Goal: Task Accomplishment & Management: Use online tool/utility

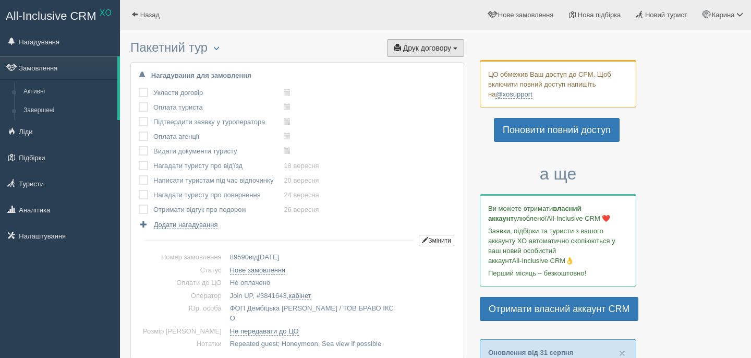
click at [435, 48] on span "Друк договору" at bounding box center [427, 48] width 48 height 8
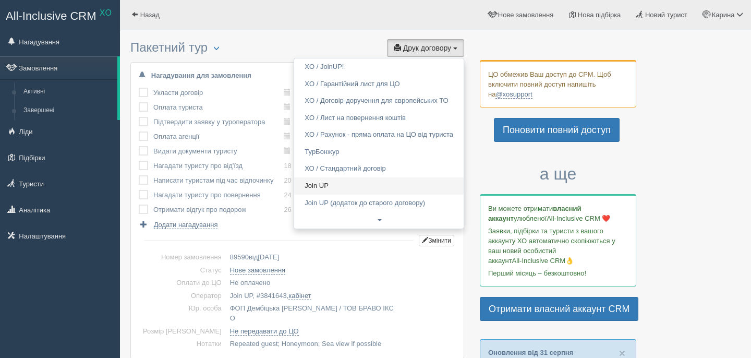
click at [358, 189] on link "Join UP" at bounding box center [379, 185] width 170 height 17
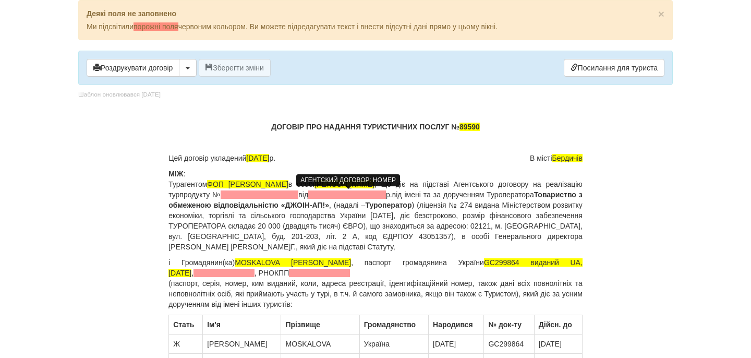
click at [298, 196] on span at bounding box center [260, 194] width 78 height 8
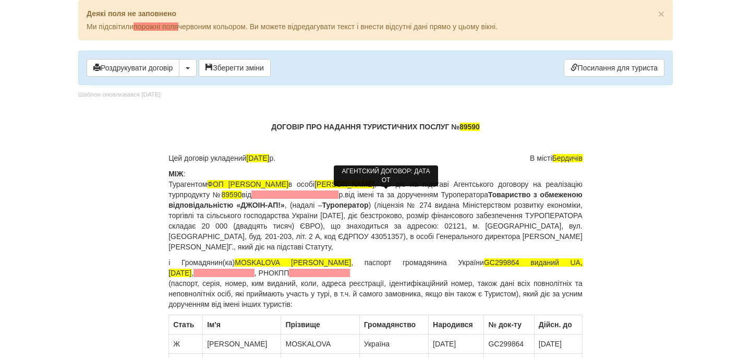
click at [339, 196] on span at bounding box center [294, 194] width 87 height 8
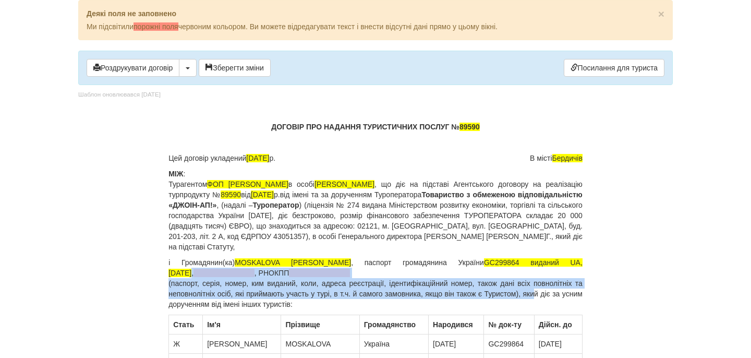
drag, startPoint x: 580, startPoint y: 265, endPoint x: 548, endPoint y: 291, distance: 41.1
click at [548, 291] on p "і Громадянин(ка) MOSKALOVA [PERSON_NAME] , паспорт громадянина України GC299864…" at bounding box center [376, 283] width 414 height 52
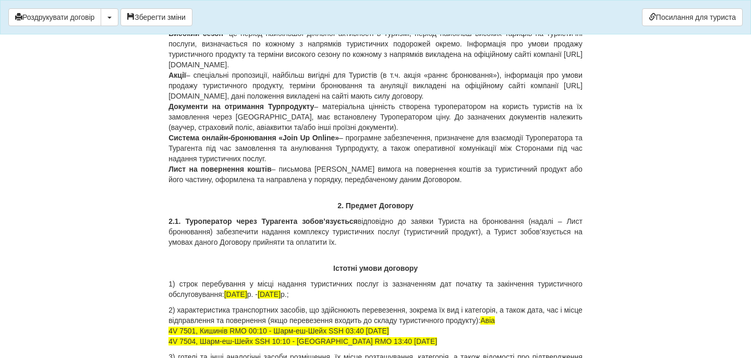
scroll to position [877, 0]
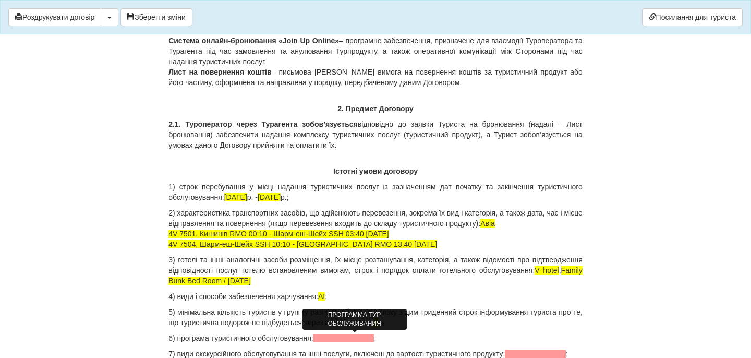
click at [368, 338] on span at bounding box center [344, 338] width 61 height 8
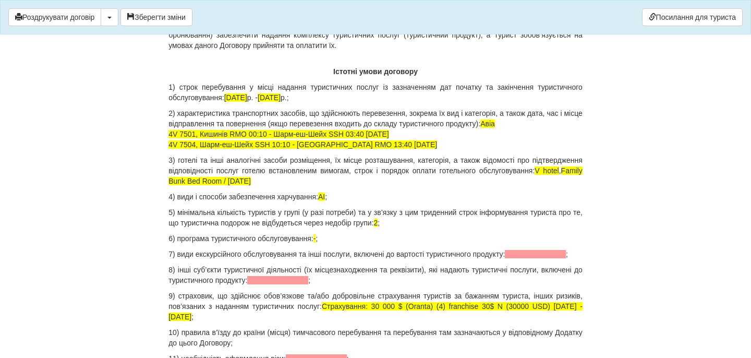
scroll to position [996, 0]
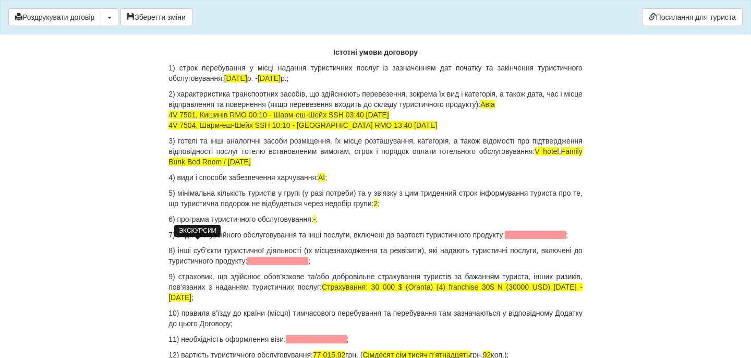
click at [505, 239] on span at bounding box center [535, 235] width 61 height 8
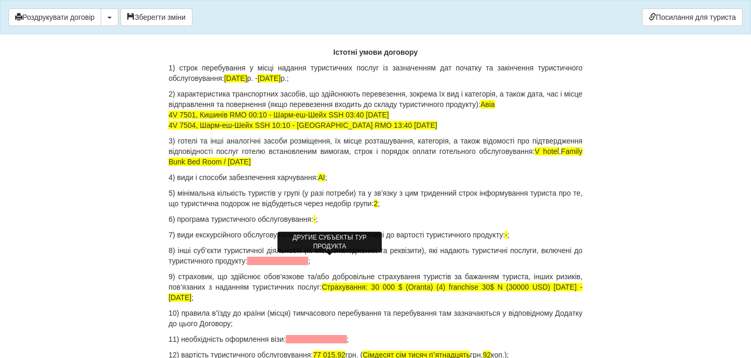
click at [307, 260] on span at bounding box center [277, 261] width 61 height 8
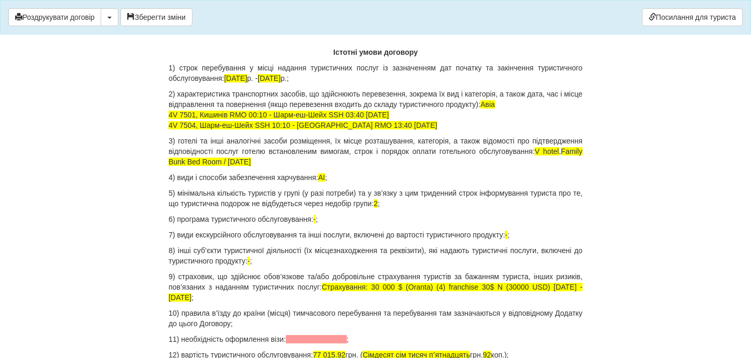
click at [321, 339] on span at bounding box center [316, 339] width 61 height 8
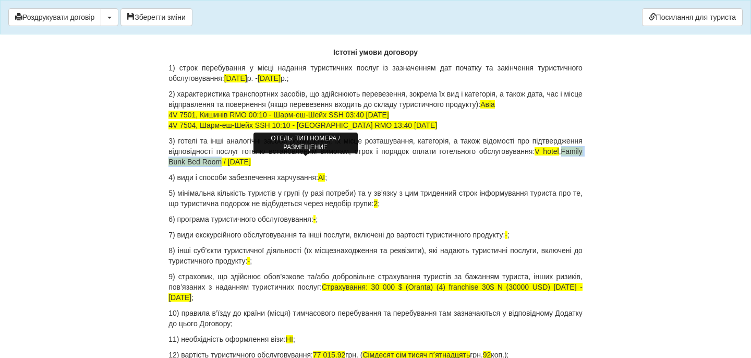
drag, startPoint x: 254, startPoint y: 163, endPoint x: 332, endPoint y: 163, distance: 78.3
click at [332, 163] on p "3) готелі та інші аналогічні засоби розміщення, їх місце розташування, категорі…" at bounding box center [376, 151] width 414 height 31
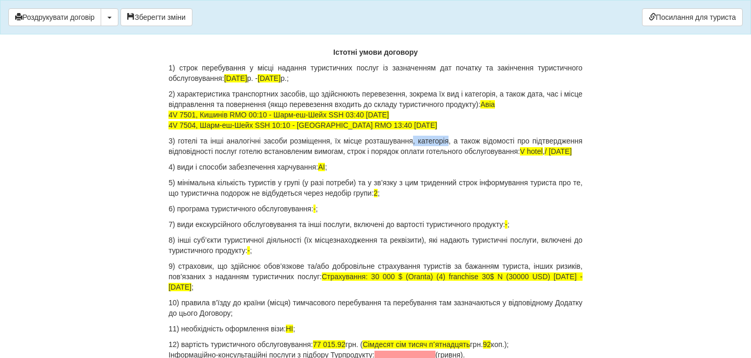
drag, startPoint x: 447, startPoint y: 142, endPoint x: 486, endPoint y: 146, distance: 39.3
click at [486, 146] on p "3) готелі та інші аналогічні засоби розміщення, їх місце розташування, категорі…" at bounding box center [376, 146] width 414 height 21
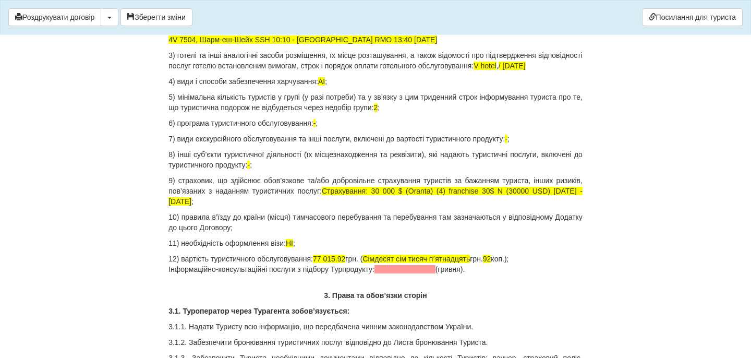
scroll to position [1238, 0]
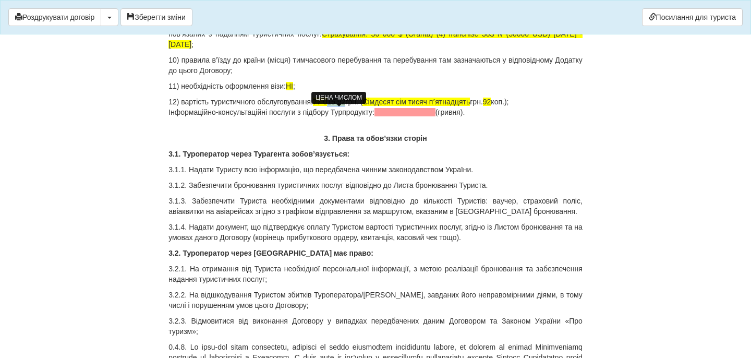
drag, startPoint x: 338, startPoint y: 112, endPoint x: 354, endPoint y: 113, distance: 16.7
click at [345, 106] on span "77 015.92" at bounding box center [329, 102] width 32 height 8
drag, startPoint x: 437, startPoint y: 113, endPoint x: 477, endPoint y: 114, distance: 40.2
click at [460, 106] on span "Сімдесят сім тисяч пʼятнадцять" at bounding box center [406, 102] width 107 height 8
click at [463, 110] on p "12) вартість туристичного обслуговування: 77 000 грн. ( Сімдесят сім тисяч грн.…" at bounding box center [376, 107] width 414 height 21
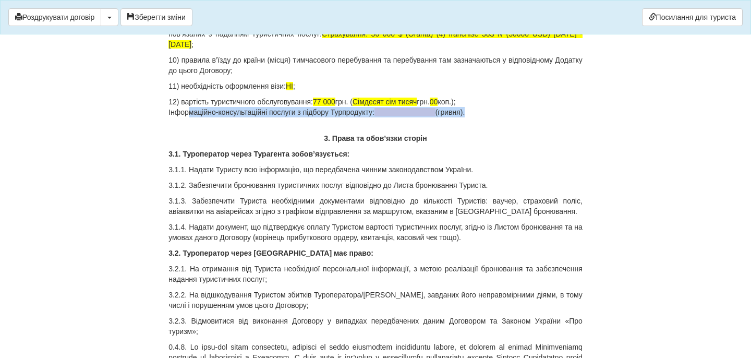
drag, startPoint x: 499, startPoint y: 128, endPoint x: 166, endPoint y: 127, distance: 332.8
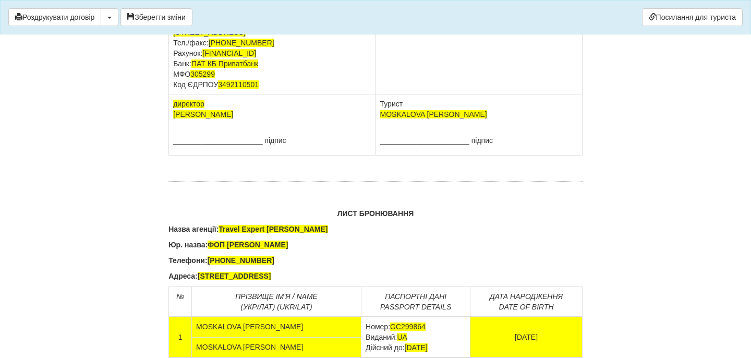
scroll to position [6635, 0]
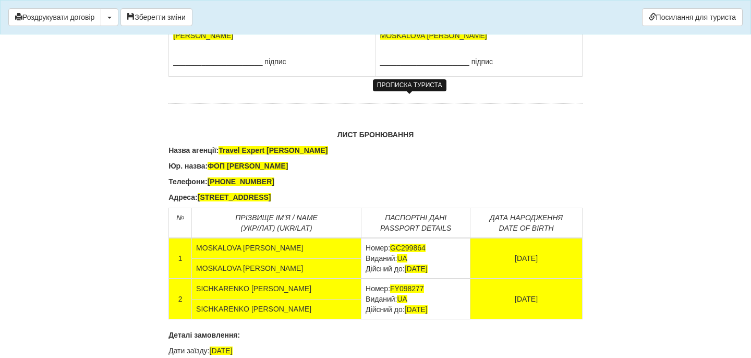
drag, startPoint x: 444, startPoint y: 119, endPoint x: 377, endPoint y: 108, distance: 68.3
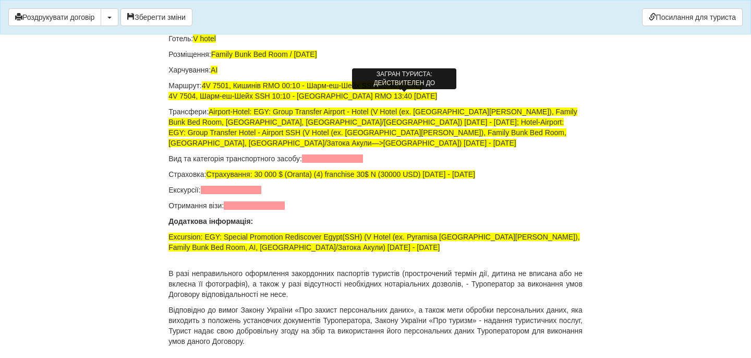
scroll to position [7051, 0]
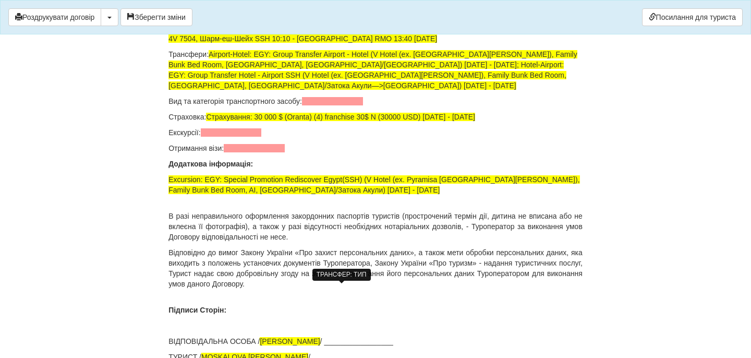
click at [342, 105] on span at bounding box center [332, 101] width 61 height 8
click at [256, 137] on span at bounding box center [231, 132] width 61 height 8
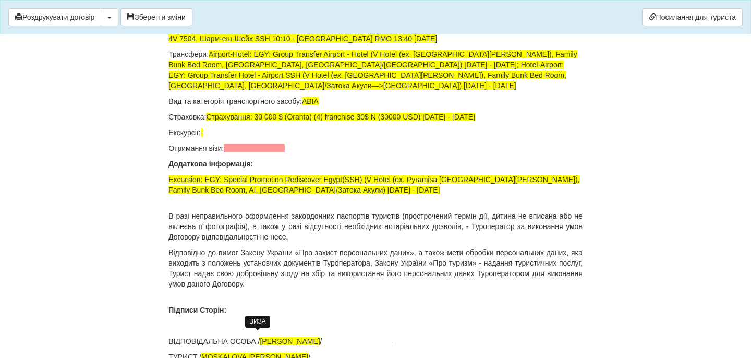
click at [257, 152] on span at bounding box center [254, 148] width 61 height 8
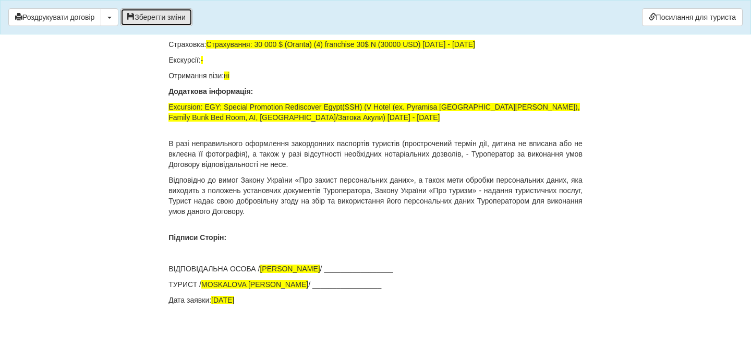
click at [147, 14] on button "Зберегти зміни" at bounding box center [157, 17] width 72 height 18
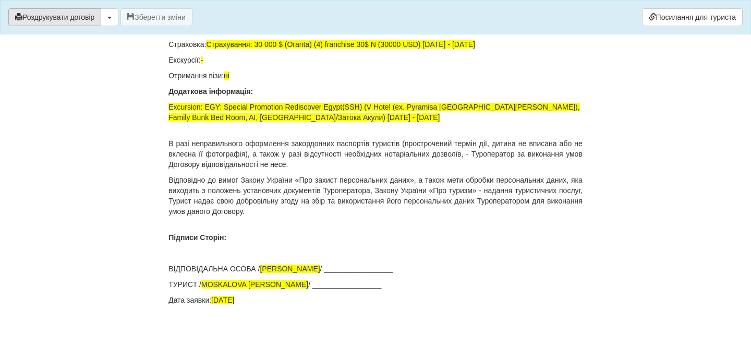
click at [94, 19] on button "Роздрукувати договір" at bounding box center [54, 17] width 93 height 18
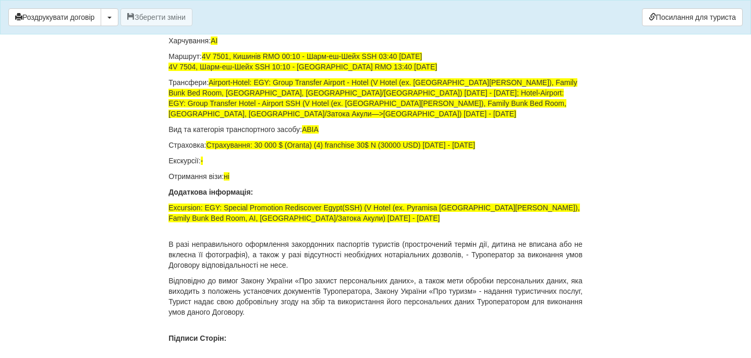
scroll to position [7050, 0]
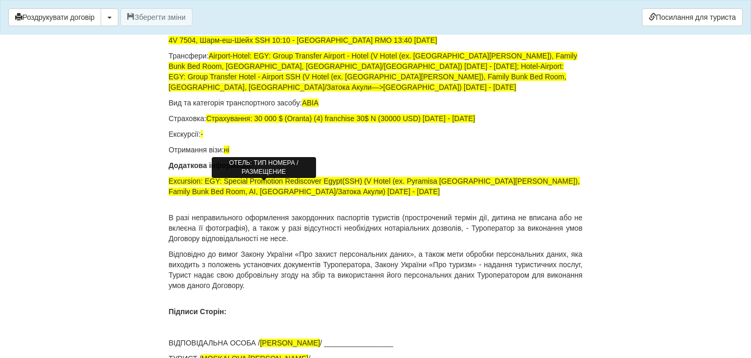
drag, startPoint x: 298, startPoint y: 186, endPoint x: 216, endPoint y: 186, distance: 81.4
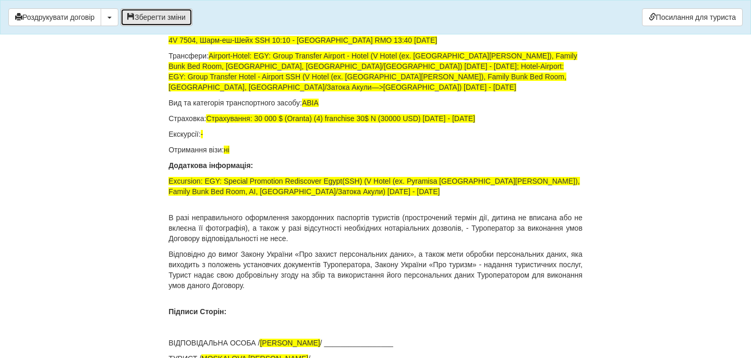
click at [167, 15] on button "Зберегти зміни" at bounding box center [157, 17] width 72 height 18
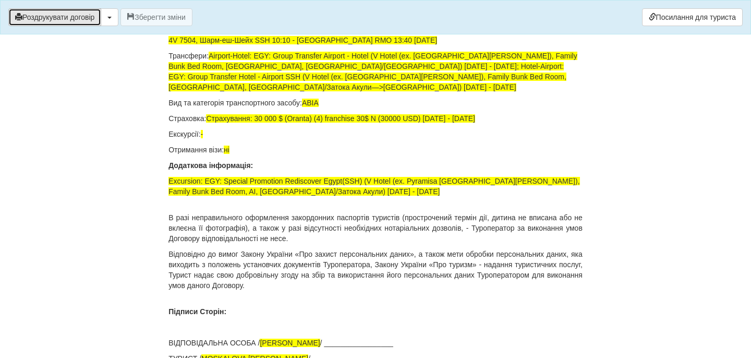
click at [90, 24] on button "Роздрукувати договір" at bounding box center [54, 17] width 93 height 18
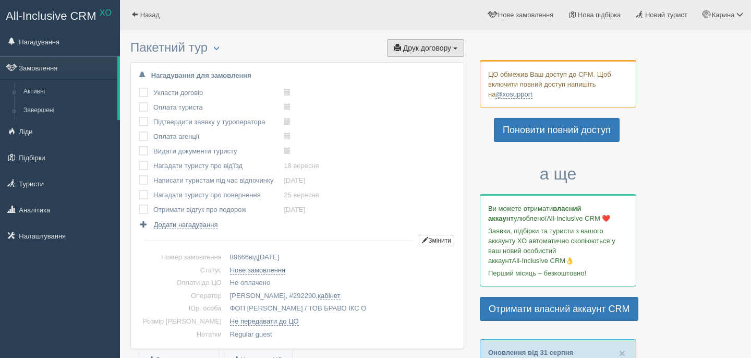
click at [449, 51] on span "Друк договору" at bounding box center [427, 48] width 48 height 8
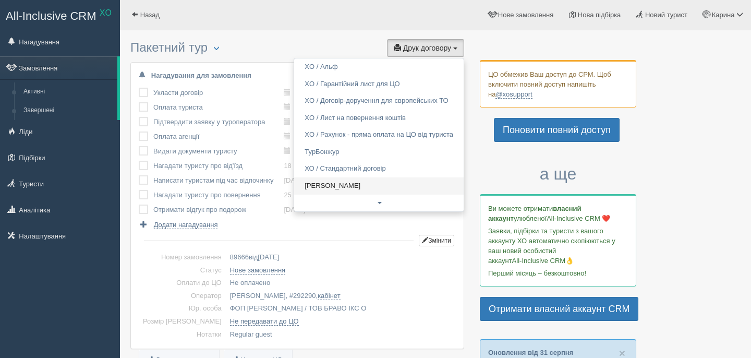
click at [350, 187] on link "Alf" at bounding box center [379, 185] width 170 height 17
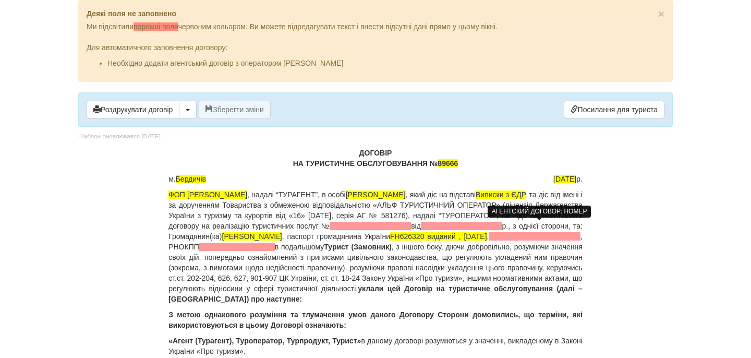
click at [411, 226] on span at bounding box center [370, 226] width 81 height 8
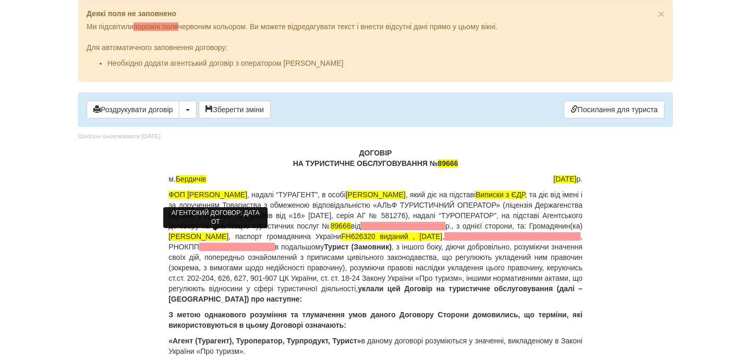
click at [360, 230] on span at bounding box center [402, 226] width 85 height 8
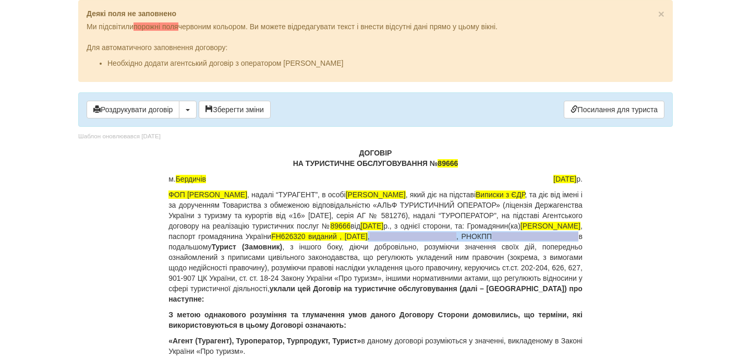
drag, startPoint x: 310, startPoint y: 250, endPoint x: 502, endPoint y: 246, distance: 192.0
click at [502, 246] on p "ФОП Дембіцька Карина Сергіївна , надалі “ТУРАГЕНТ”, в особі Дембіцька Карина Се…" at bounding box center [376, 246] width 414 height 115
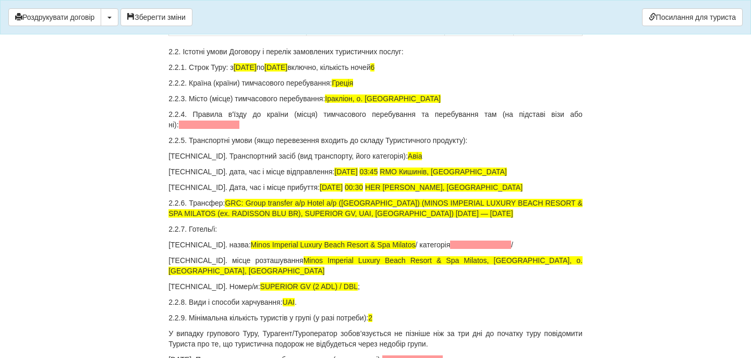
scroll to position [1233, 0]
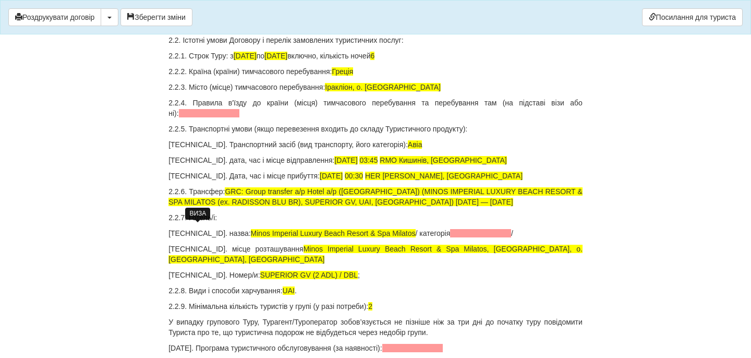
click at [191, 117] on span at bounding box center [209, 113] width 61 height 8
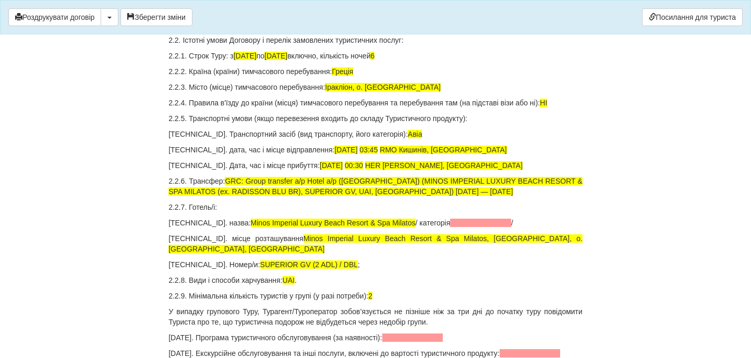
scroll to position [1325, 0]
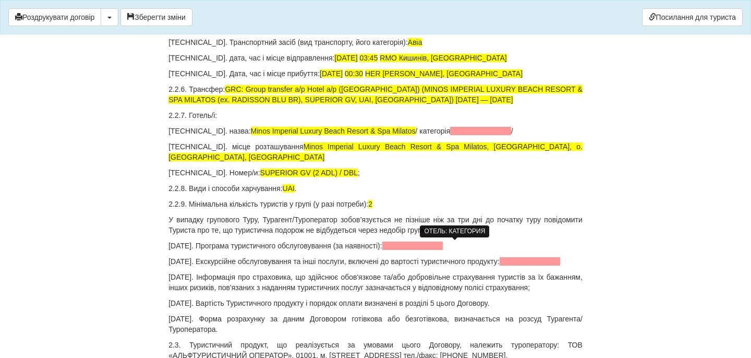
click at [450, 135] on span at bounding box center [480, 131] width 61 height 8
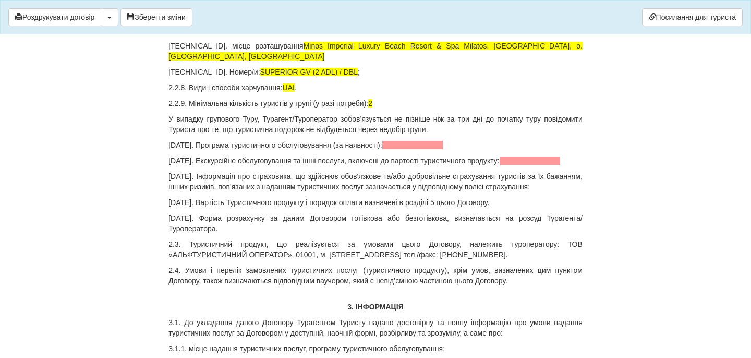
scroll to position [1430, 0]
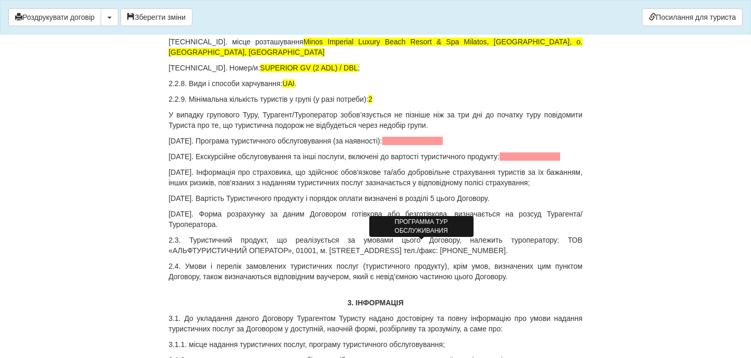
click at [414, 145] on span at bounding box center [412, 141] width 61 height 8
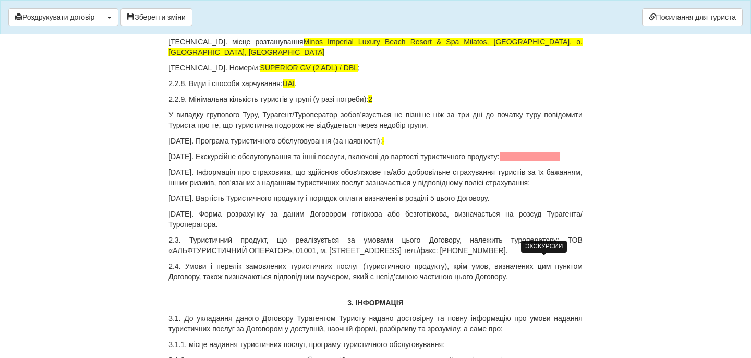
click at [522, 161] on span at bounding box center [530, 156] width 61 height 8
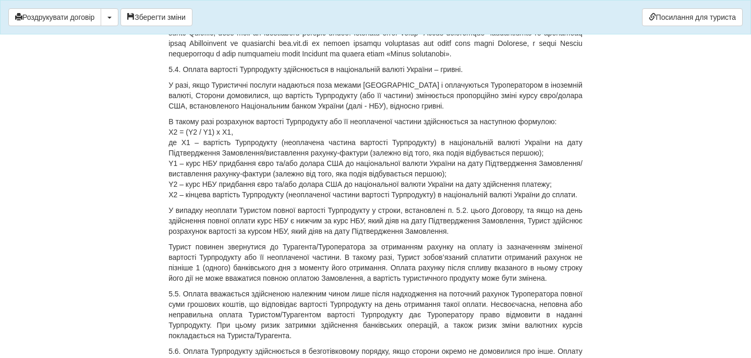
scroll to position [4358, 0]
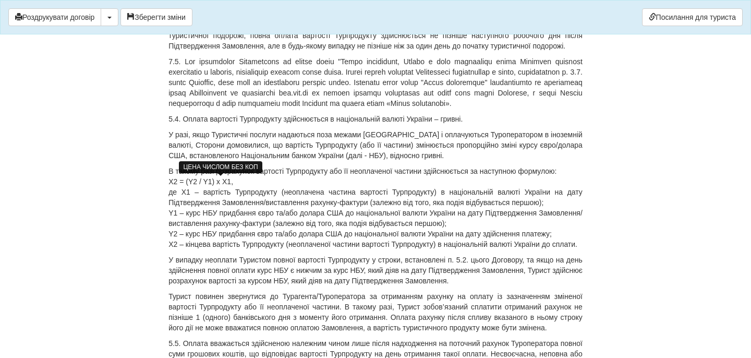
drag, startPoint x: 222, startPoint y: 182, endPoint x: 234, endPoint y: 182, distance: 12.0
drag, startPoint x: 307, startPoint y: 183, endPoint x: 382, endPoint y: 178, distance: 75.2
drag, startPoint x: 380, startPoint y: 183, endPoint x: 390, endPoint y: 201, distance: 20.8
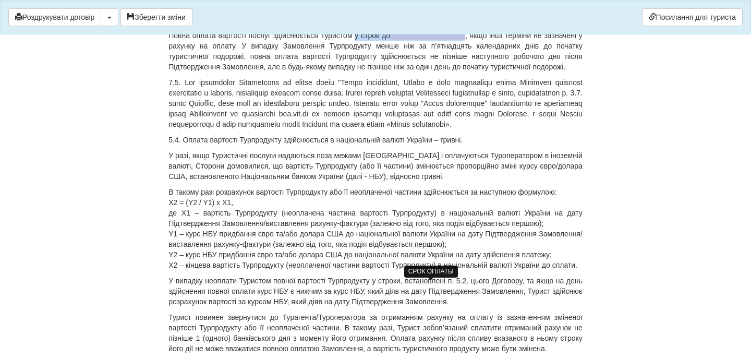
drag, startPoint x: 361, startPoint y: 286, endPoint x: 461, endPoint y: 285, distance: 99.7
click at [461, 72] on p "Повна оплата вартості послуг здійснюється Туристом у строк до , якщо інші термі…" at bounding box center [376, 51] width 414 height 42
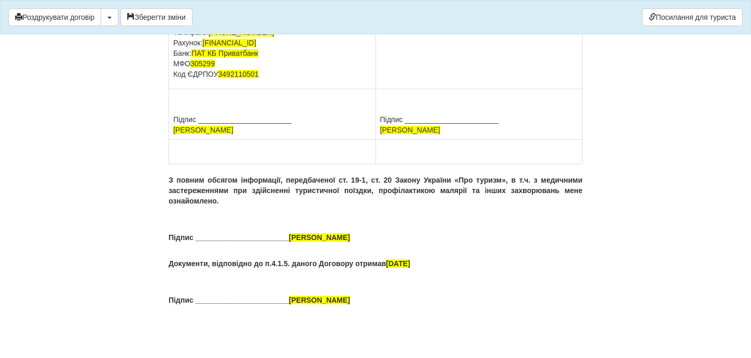
scroll to position [7921, 0]
drag, startPoint x: 470, startPoint y: 128, endPoint x: 381, endPoint y: 128, distance: 88.2
click at [381, 27] on p "ПІБ СЕВЕРІЛОВА ЄЛИЗАВЕТА АНДРІЇВНА Адреса Паспорт FH626320 виданий , 23.08.2017…" at bounding box center [479, 6] width 198 height 42
drag, startPoint x: 457, startPoint y: 139, endPoint x: 382, endPoint y: 139, distance: 75.1
click at [381, 17] on p "ПІБ СЕВЕРІЛОВА ЄЛИЗАВЕТА АНДРІЇВНА Паспорт FH626320 виданий , 23.08.2017 Тел." at bounding box center [479, 0] width 198 height 31
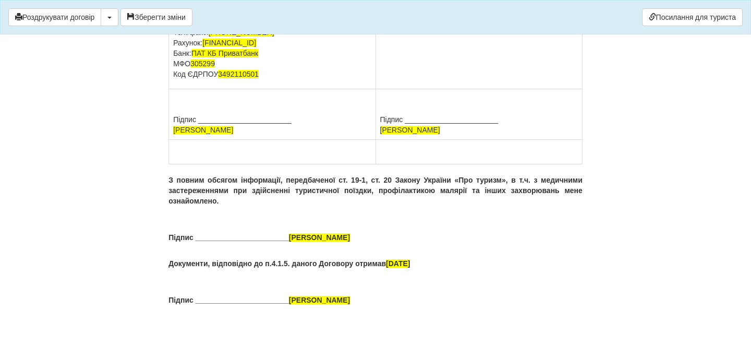
scroll to position [8049, 0]
click at [148, 11] on button "Зберегти зміни" at bounding box center [157, 17] width 72 height 18
click at [85, 19] on button "Роздрукувати договір" at bounding box center [54, 17] width 93 height 18
